Goal: Task Accomplishment & Management: Use online tool/utility

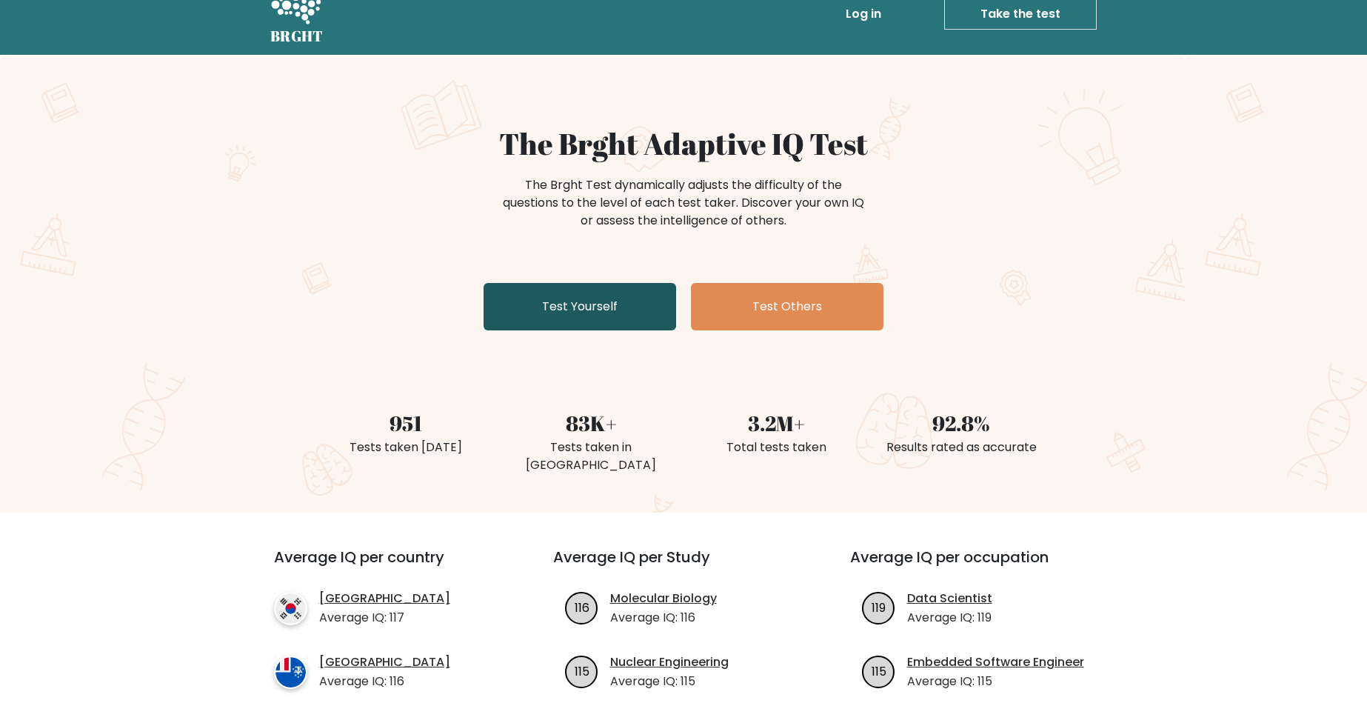
scroll to position [148, 0]
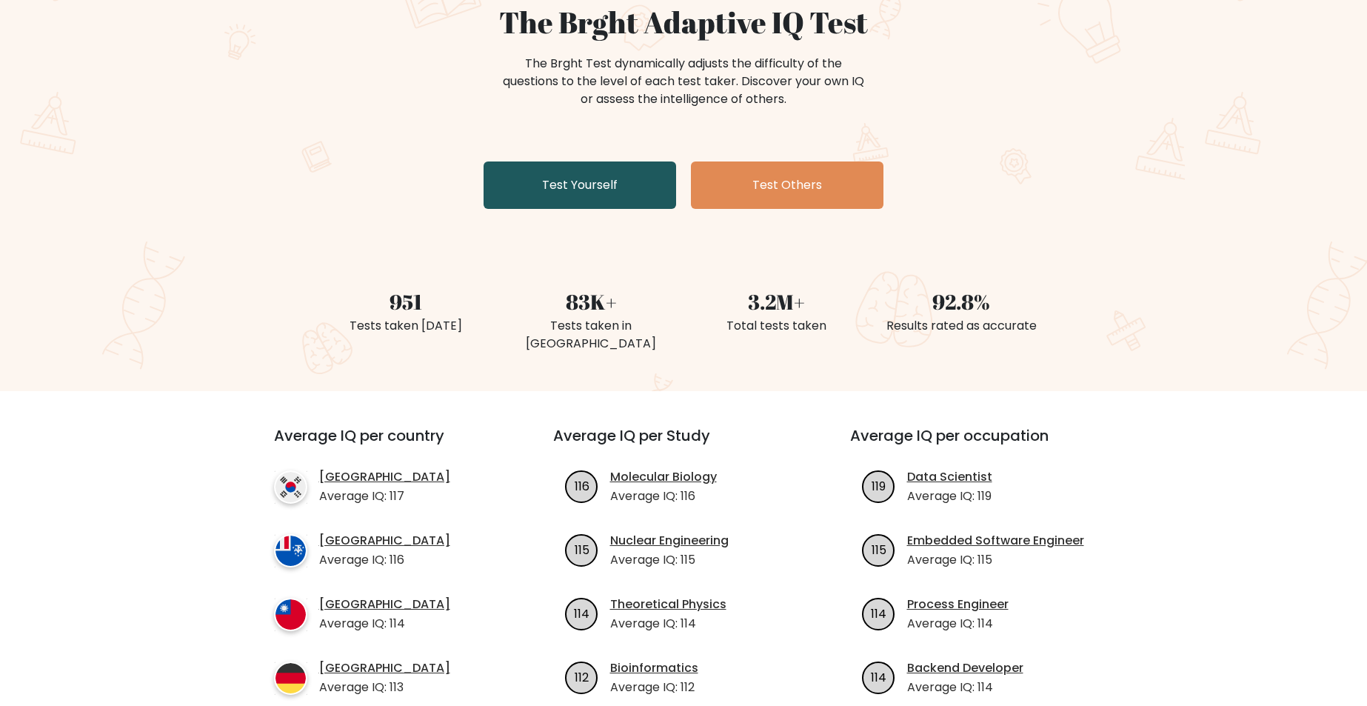
click at [618, 180] on link "Test Yourself" at bounding box center [580, 184] width 193 height 47
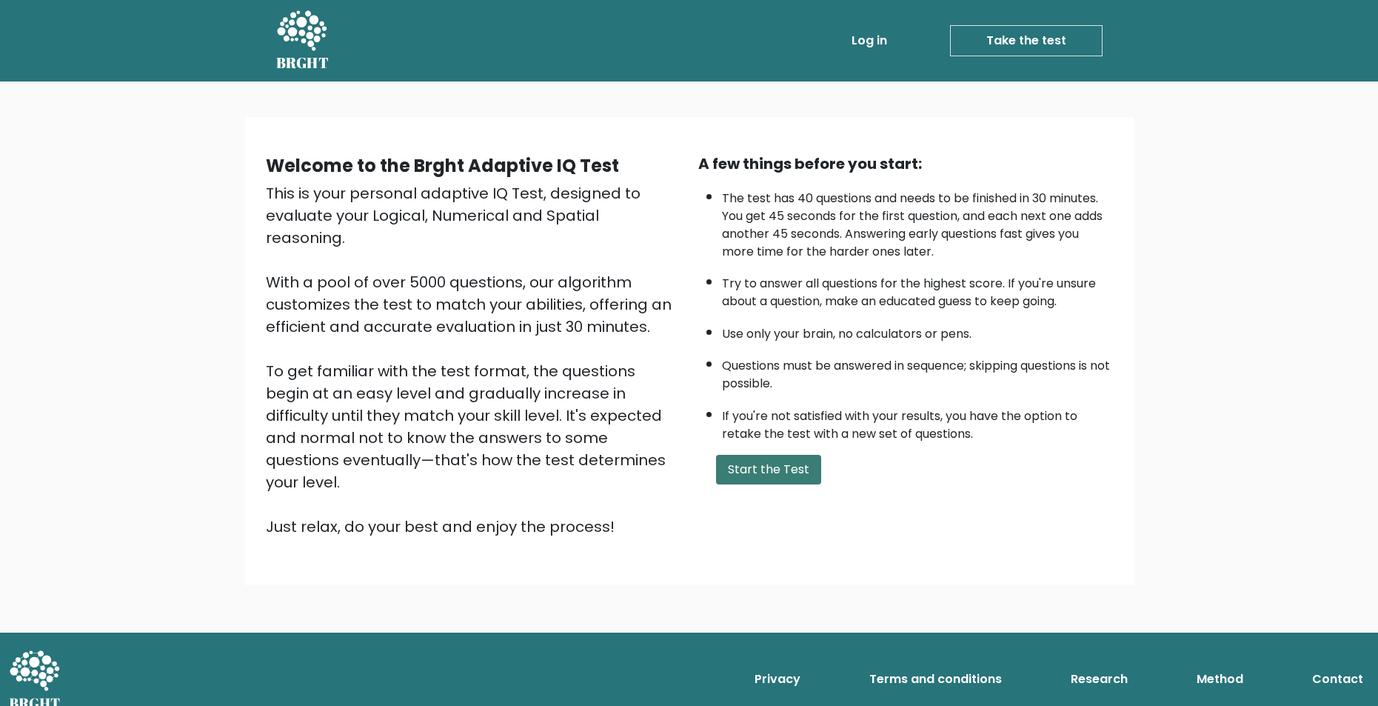
click at [756, 468] on button "Start the Test" at bounding box center [768, 470] width 105 height 30
